Goal: Transaction & Acquisition: Subscribe to service/newsletter

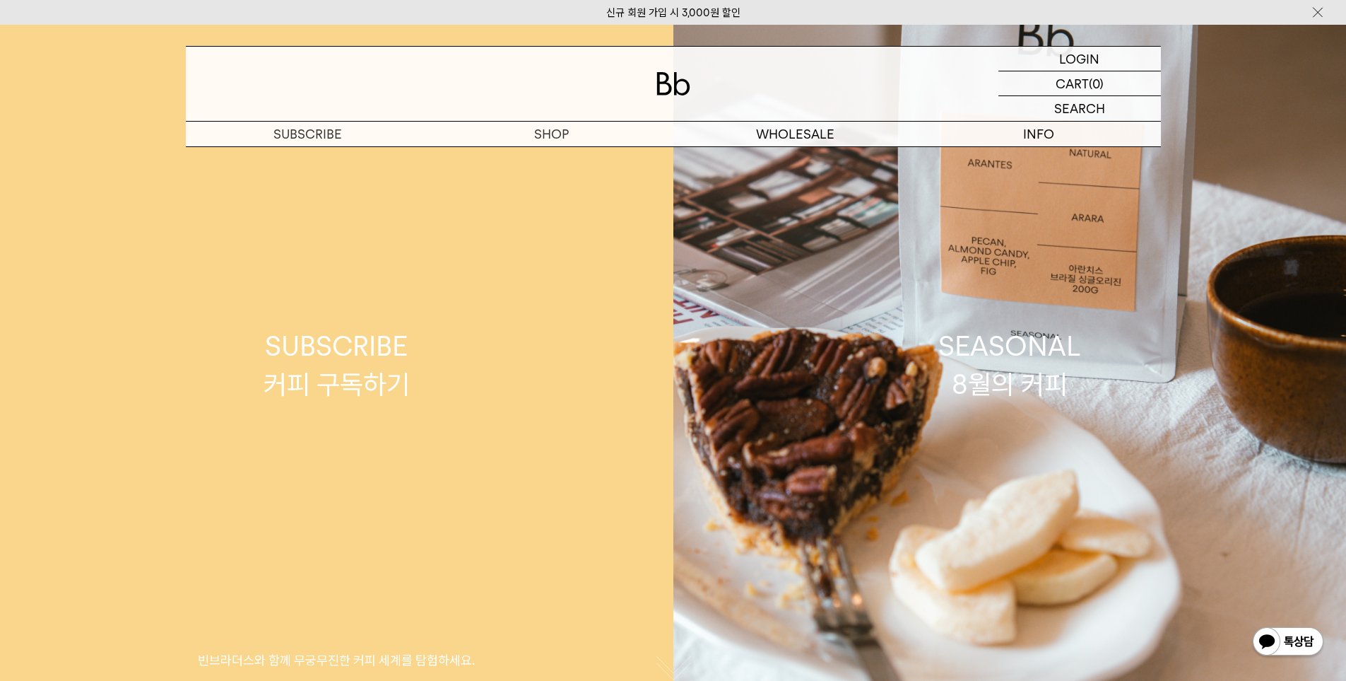
click at [560, 165] on link "SUBSCRIBE 커피 구독하기 빈브라더스와 함께 무궁무진한 커피 세계를 탐험하세요." at bounding box center [337, 365] width 674 height 681
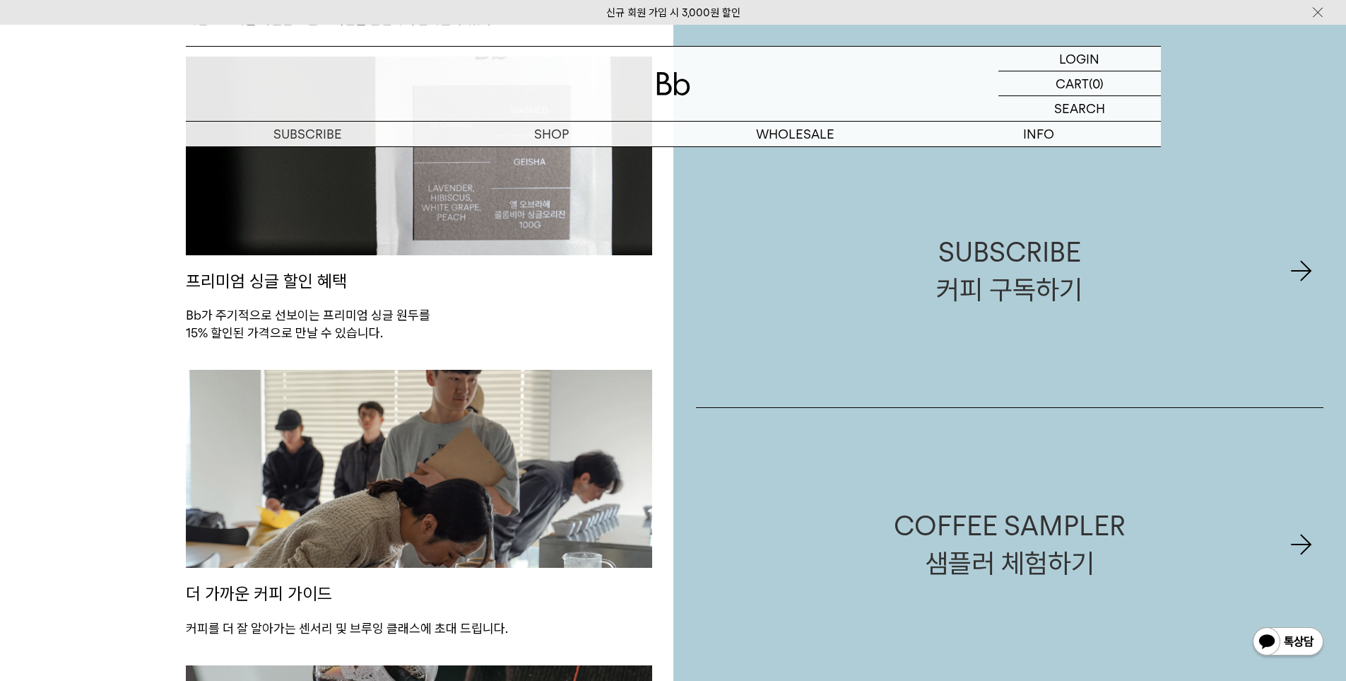
scroll to position [1484, 0]
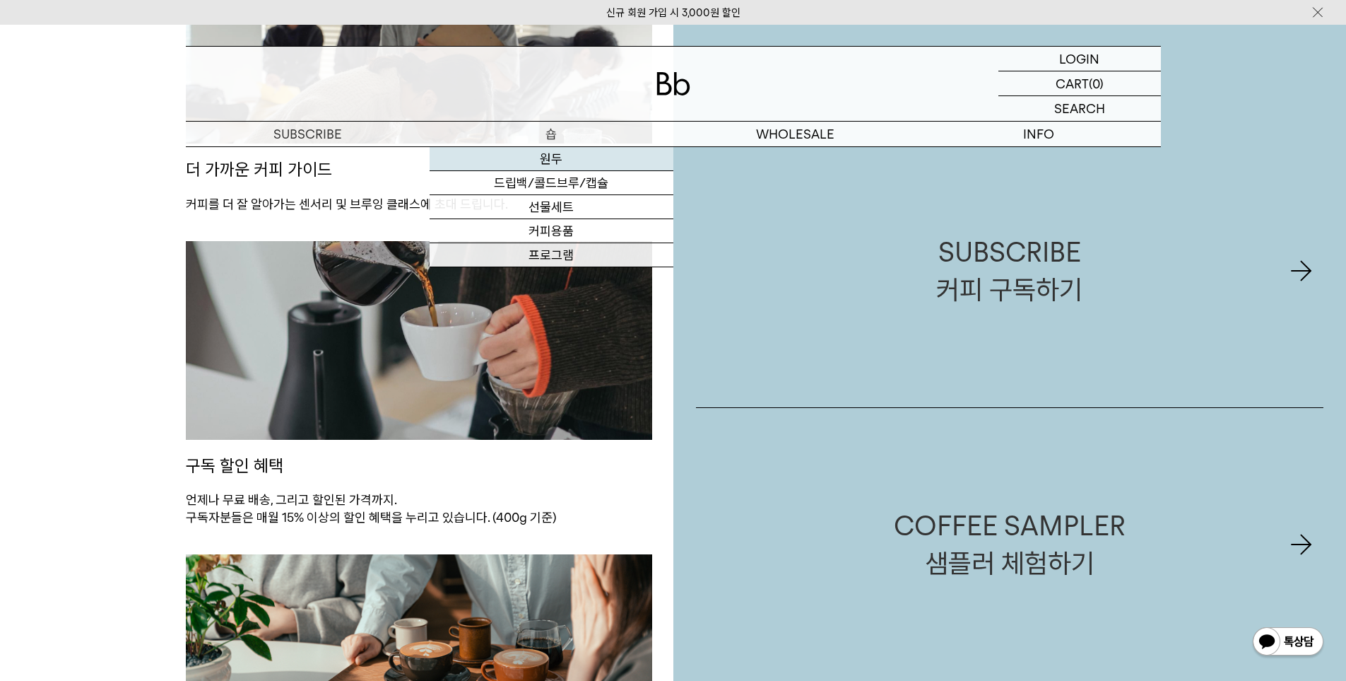
click at [559, 156] on link "원두" at bounding box center [552, 159] width 244 height 24
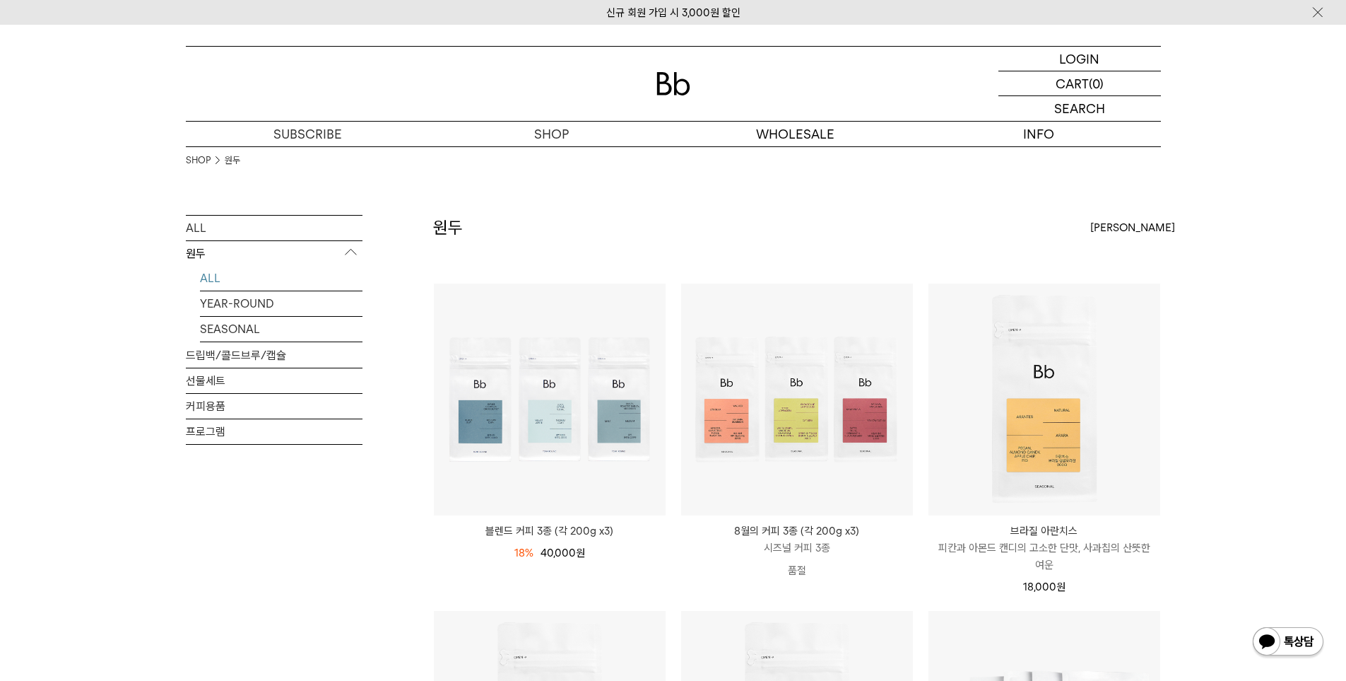
drag, startPoint x: 546, startPoint y: 252, endPoint x: 371, endPoint y: 80, distance: 245.4
